Goal: Task Accomplishment & Management: Use online tool/utility

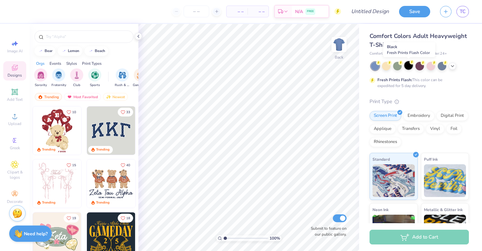
click at [406, 66] on div at bounding box center [408, 65] width 9 height 9
click at [16, 114] on icon at bounding box center [15, 116] width 8 height 8
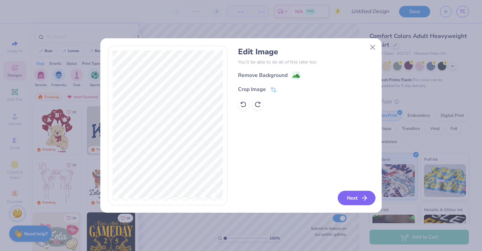
click at [362, 200] on icon "button" at bounding box center [364, 198] width 8 height 8
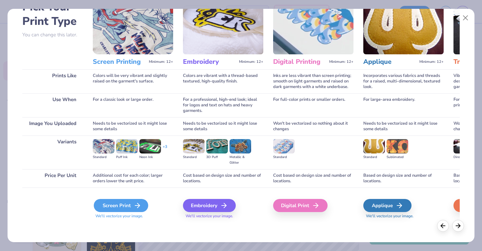
click at [124, 205] on div "Screen Print" at bounding box center [121, 205] width 54 height 13
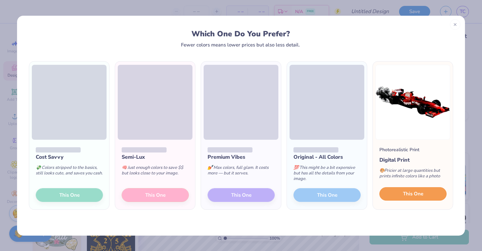
click at [410, 193] on span "This One" at bounding box center [413, 194] width 20 height 8
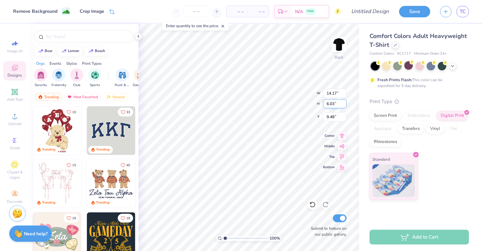
type input "2.07"
type input "12.42"
type input "5.29"
type input "3.00"
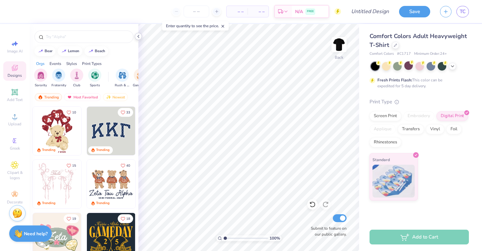
click at [140, 38] on icon at bounding box center [138, 36] width 5 height 5
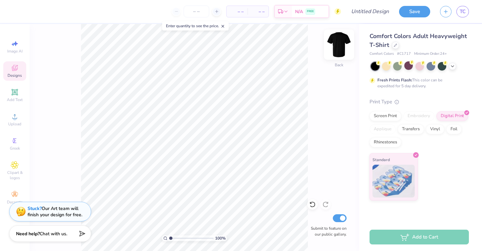
click at [338, 43] on img at bounding box center [339, 44] width 26 height 26
click at [338, 44] on img at bounding box center [339, 44] width 26 height 26
click at [452, 70] on div at bounding box center [420, 66] width 98 height 9
click at [452, 67] on icon at bounding box center [452, 65] width 5 height 5
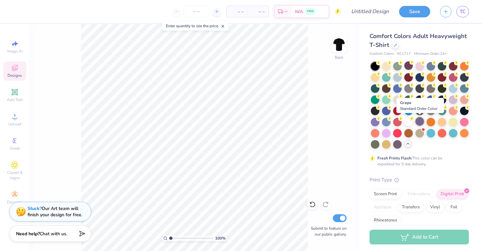
click at [421, 125] on div at bounding box center [419, 121] width 9 height 9
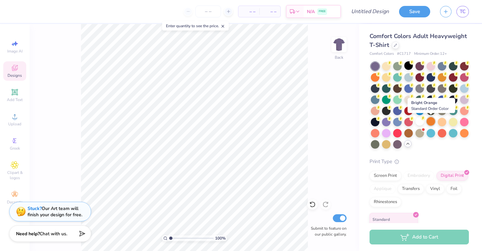
click at [432, 121] on div at bounding box center [430, 121] width 9 height 9
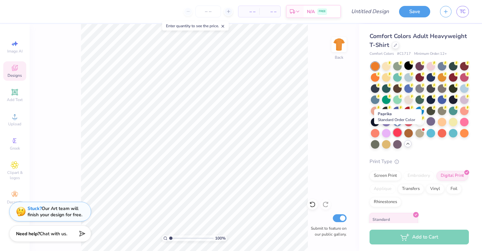
click at [396, 131] on div at bounding box center [397, 132] width 9 height 9
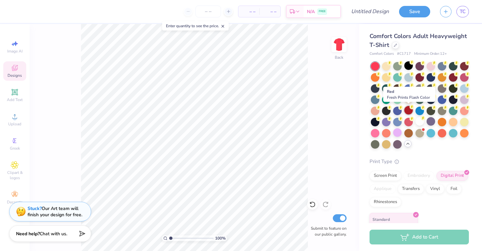
click at [408, 111] on div at bounding box center [408, 110] width 9 height 9
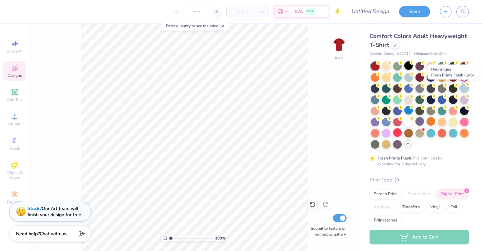
click at [463, 88] on div at bounding box center [464, 88] width 9 height 9
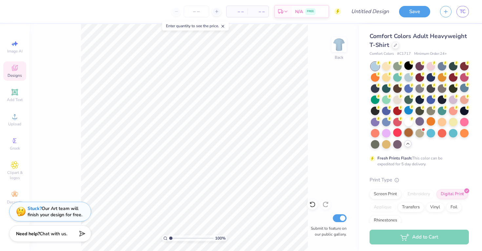
click at [409, 134] on div at bounding box center [408, 132] width 9 height 9
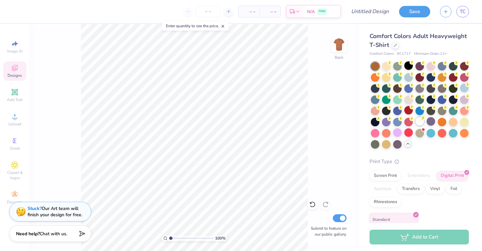
click at [419, 121] on div at bounding box center [419, 121] width 9 height 9
